Goal: Information Seeking & Learning: Learn about a topic

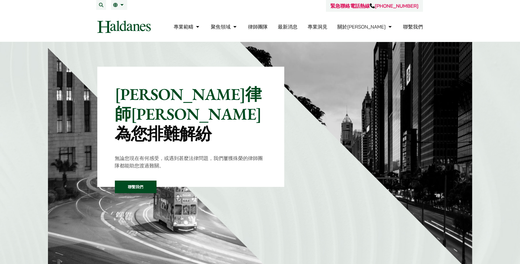
click at [50, 142] on img at bounding box center [171, 171] width 246 height 246
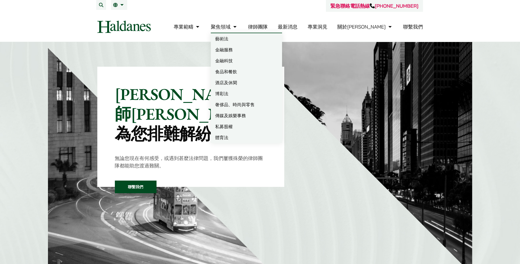
click at [268, 25] on link "律師團隊" at bounding box center [258, 27] width 20 height 6
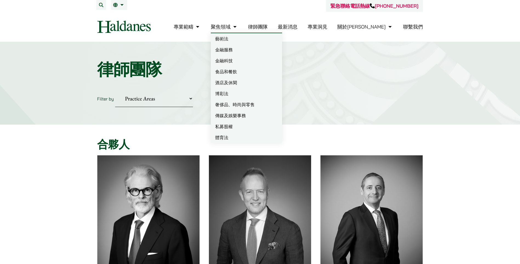
click at [251, 38] on link "藝術法" at bounding box center [246, 38] width 71 height 11
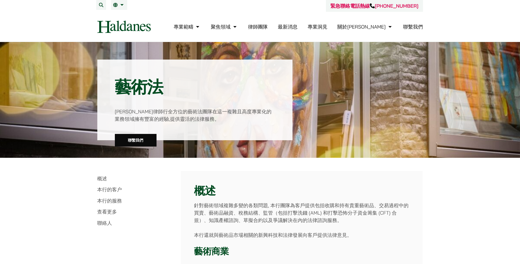
click at [268, 28] on link "律師團隊" at bounding box center [258, 27] width 20 height 6
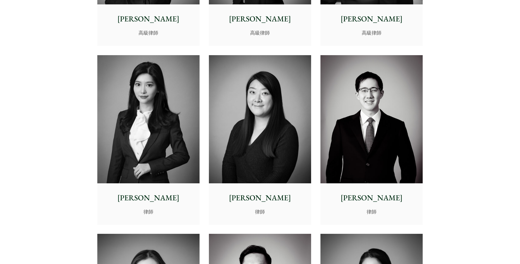
scroll to position [1967, 0]
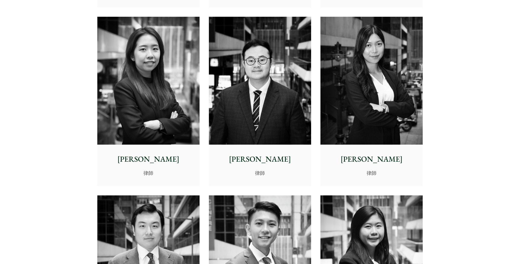
click at [263, 77] on img at bounding box center [260, 81] width 102 height 128
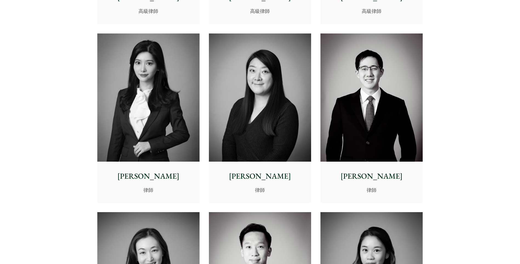
scroll to position [1586, 0]
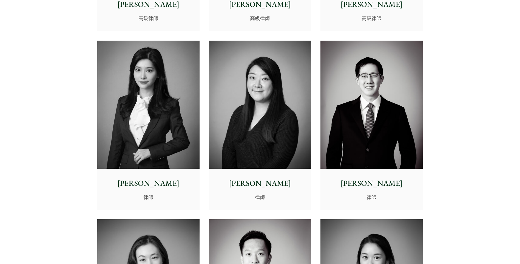
click at [163, 103] on img at bounding box center [148, 105] width 102 height 128
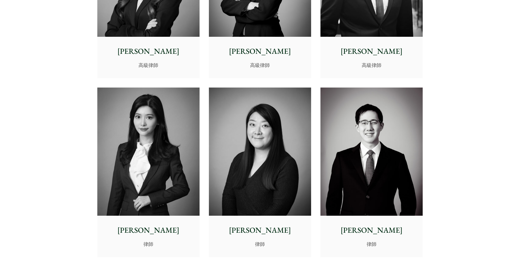
scroll to position [1359, 0]
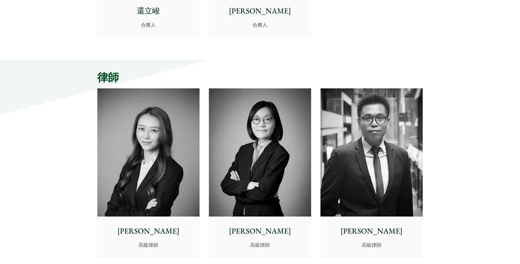
click at [393, 136] on img at bounding box center [372, 152] width 102 height 128
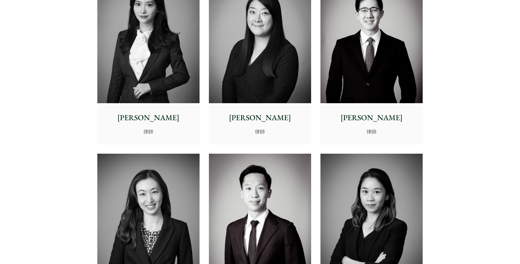
scroll to position [1701, 0]
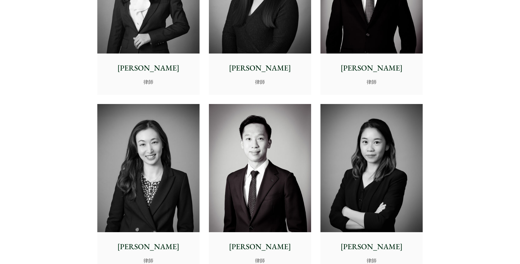
click at [172, 169] on img at bounding box center [148, 168] width 102 height 128
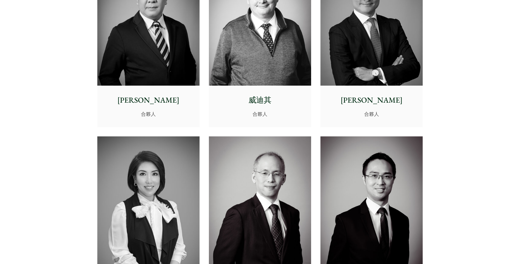
scroll to position [85, 0]
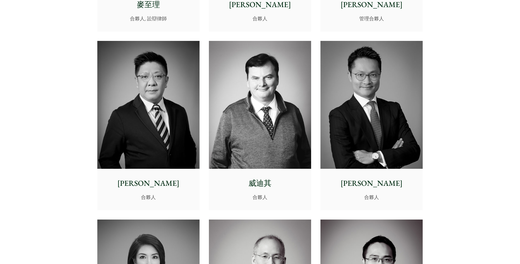
scroll to position [272, 0]
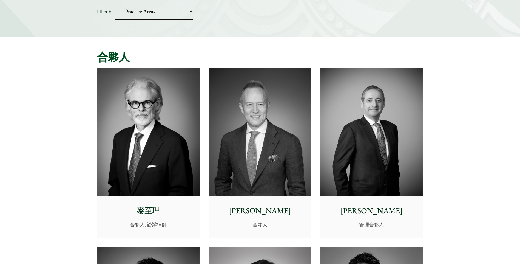
scroll to position [0, 0]
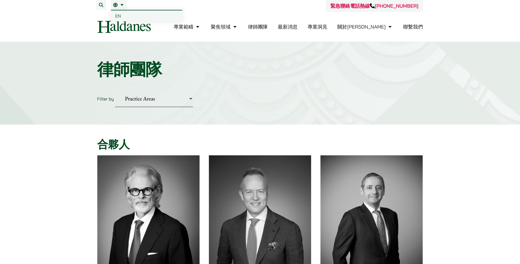
click at [117, 15] on span "EN" at bounding box center [118, 15] width 6 height 5
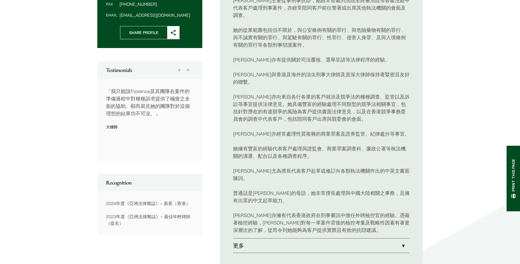
scroll to position [247, 0]
click at [250, 238] on link "更多" at bounding box center [321, 245] width 177 height 14
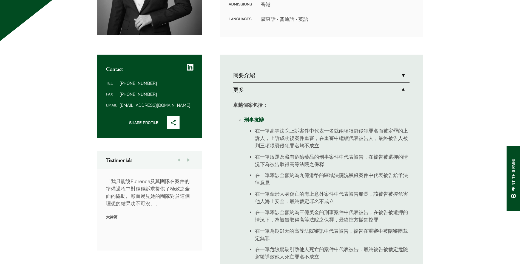
scroll to position [55, 0]
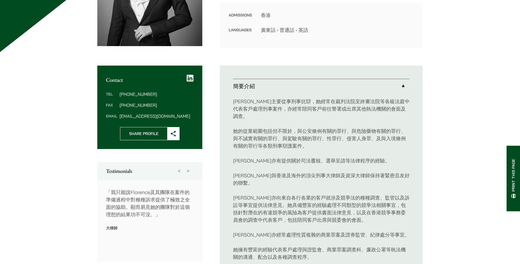
scroll to position [211, 0]
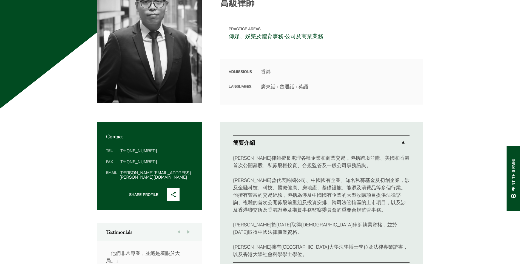
scroll to position [110, 0]
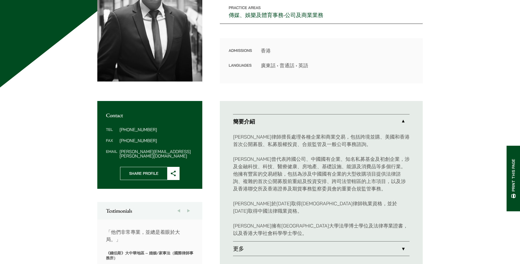
click at [316, 241] on link "更多" at bounding box center [321, 248] width 177 height 14
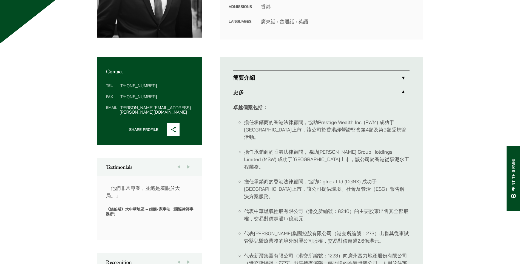
scroll to position [98, 0]
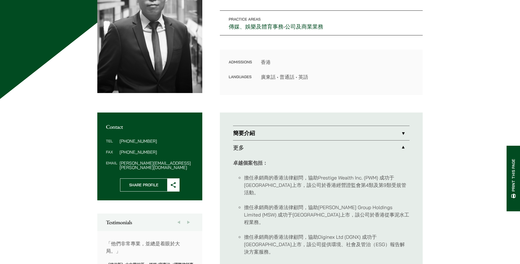
click at [397, 132] on link "簡要介紹" at bounding box center [321, 133] width 177 height 14
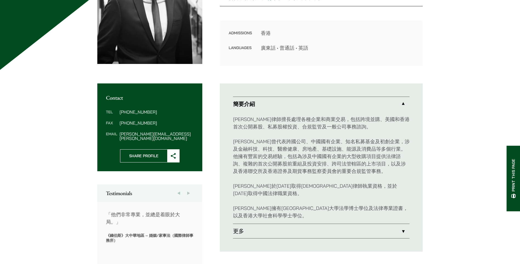
scroll to position [126, 0]
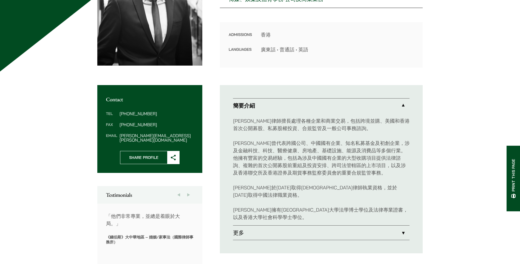
click at [323, 107] on link "簡要介紹" at bounding box center [321, 105] width 177 height 14
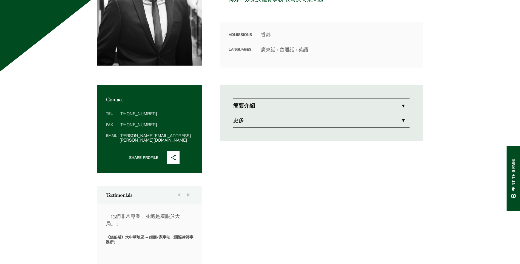
click at [323, 119] on link "更多" at bounding box center [321, 120] width 177 height 14
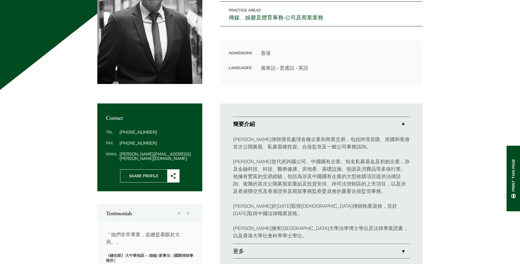
scroll to position [211, 0]
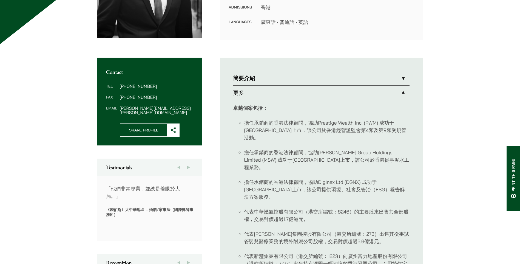
scroll to position [211, 0]
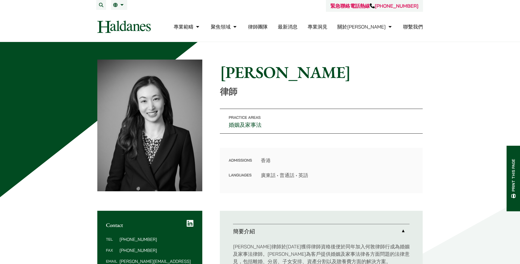
scroll to position [165, 0]
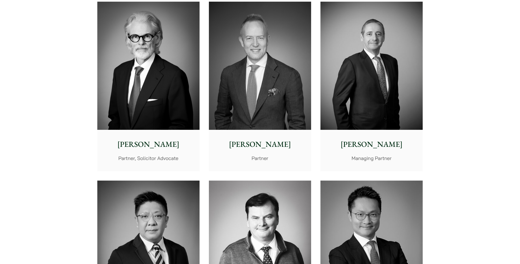
scroll to position [110, 0]
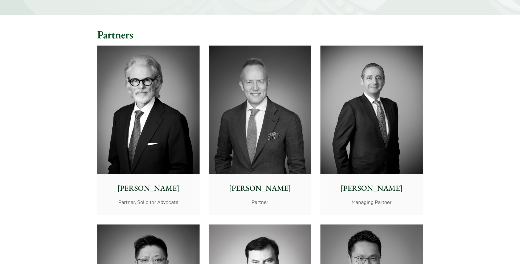
click at [268, 101] on img at bounding box center [260, 110] width 102 height 128
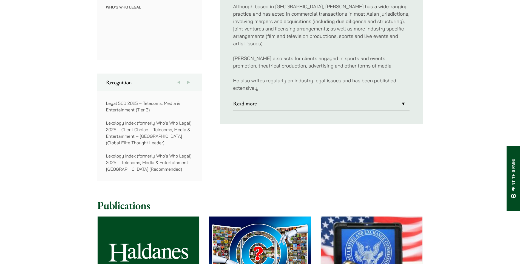
scroll to position [192, 0]
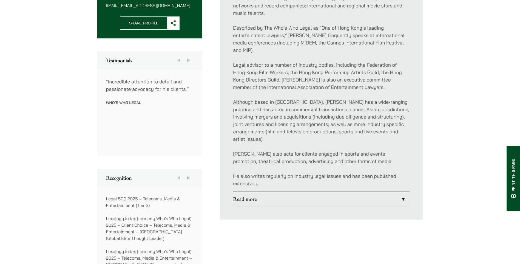
scroll to position [274, 0]
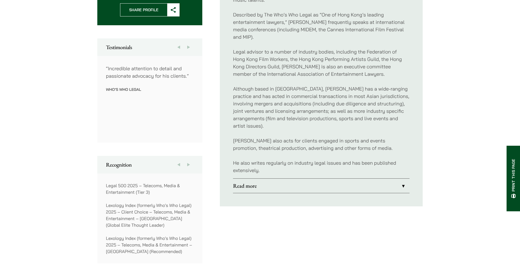
click at [317, 179] on link "Read more" at bounding box center [321, 186] width 177 height 14
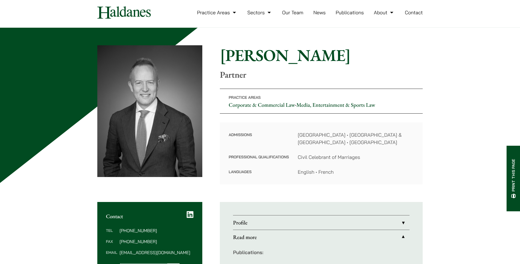
scroll to position [27, 0]
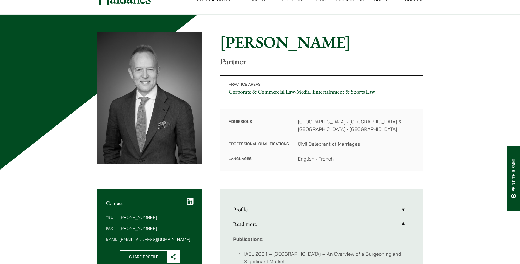
click at [324, 208] on link "Profile" at bounding box center [321, 209] width 177 height 14
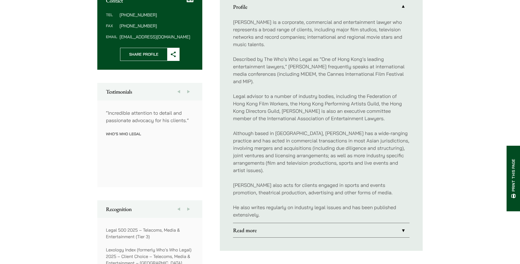
scroll to position [192, 0]
